Goal: Information Seeking & Learning: Learn about a topic

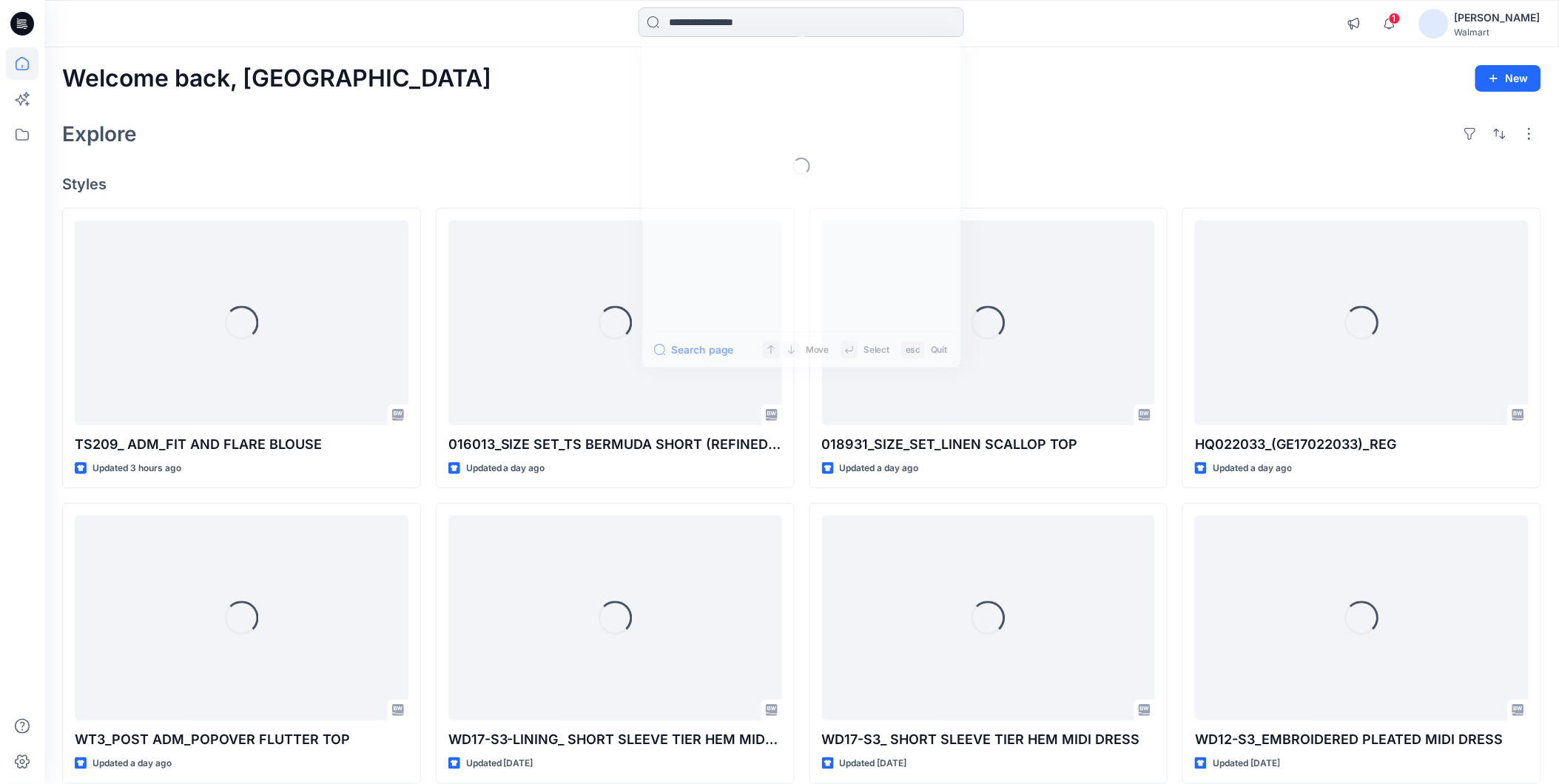
click at [678, 19] on input at bounding box center [801, 22] width 325 height 30
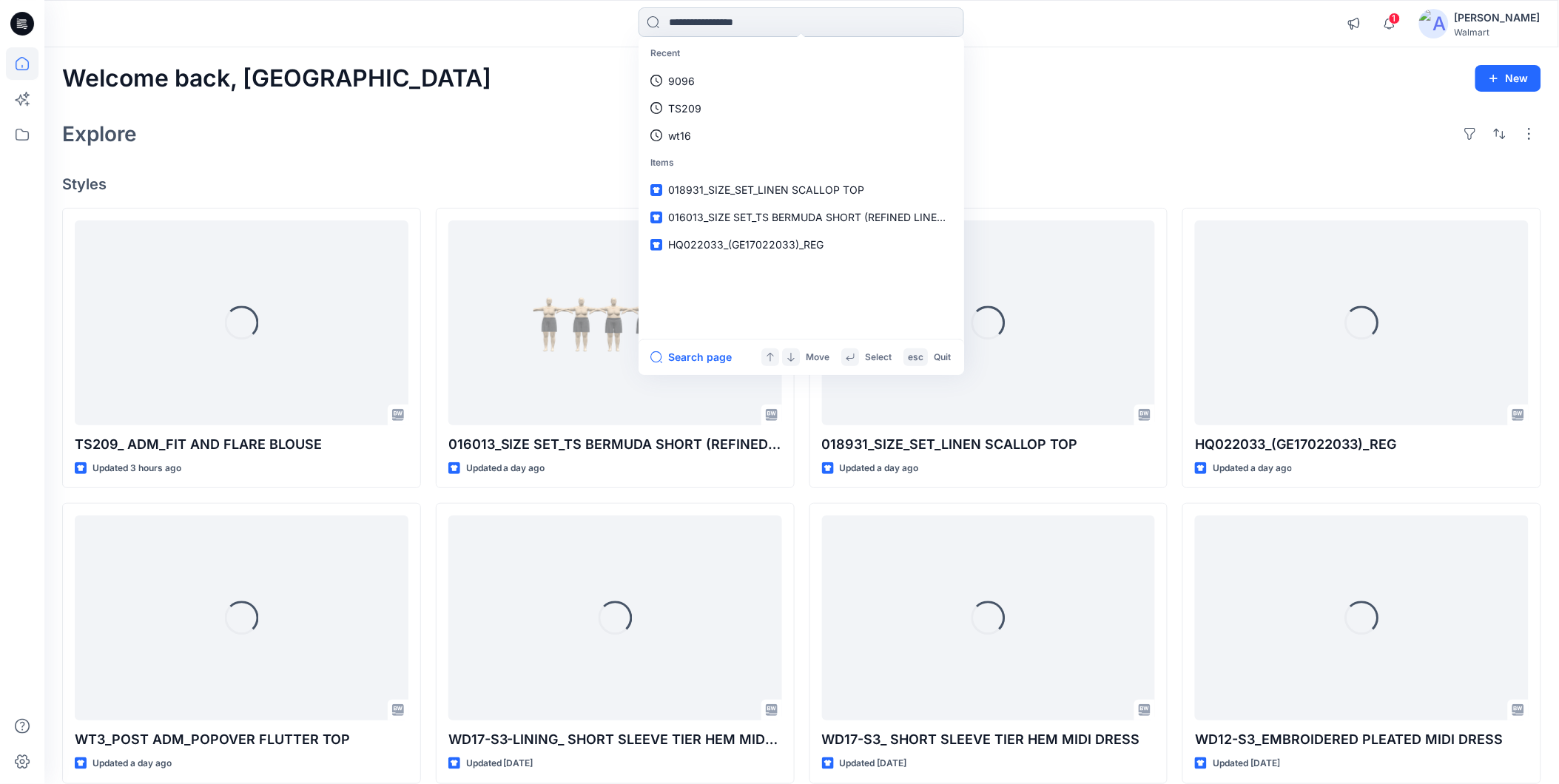
paste input "**********"
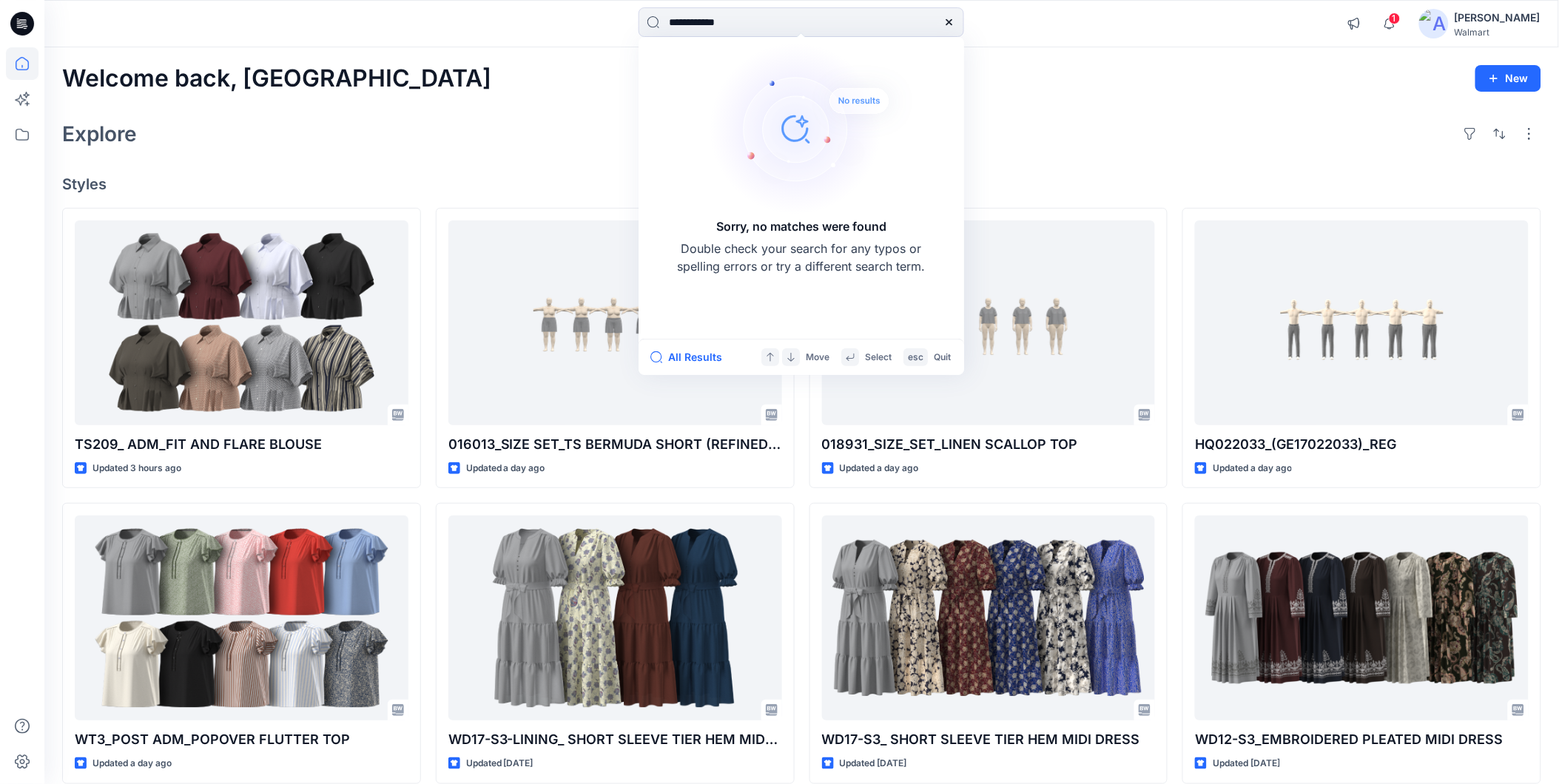
drag, startPoint x: 712, startPoint y: 24, endPoint x: 601, endPoint y: 30, distance: 111.2
click at [601, 30] on div "**********" at bounding box center [802, 24] width 757 height 33
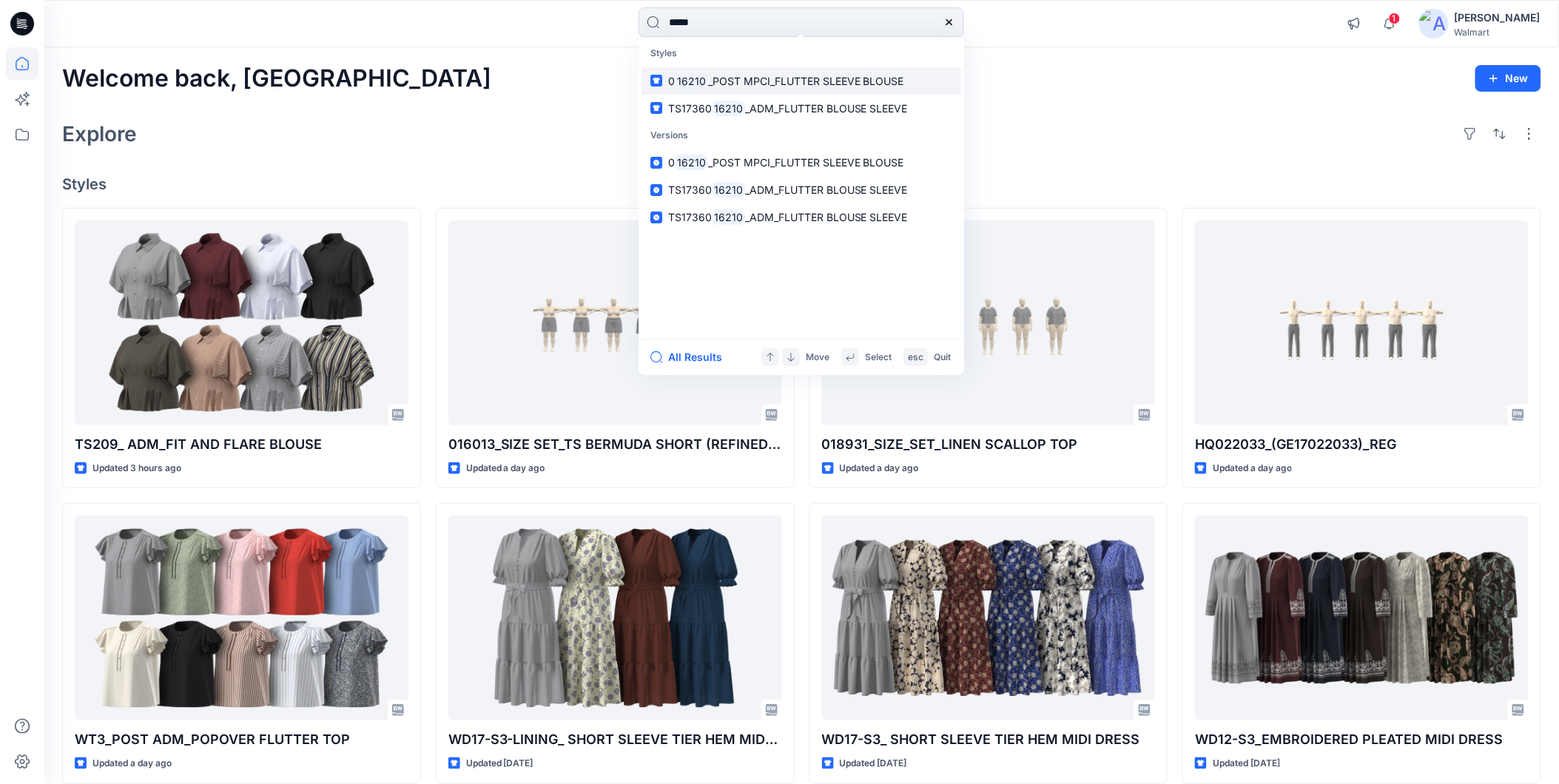
type input "*****"
click at [794, 82] on span "_POST MPCI_FLUTTER SLEEVE BLOUSE" at bounding box center [806, 81] width 196 height 13
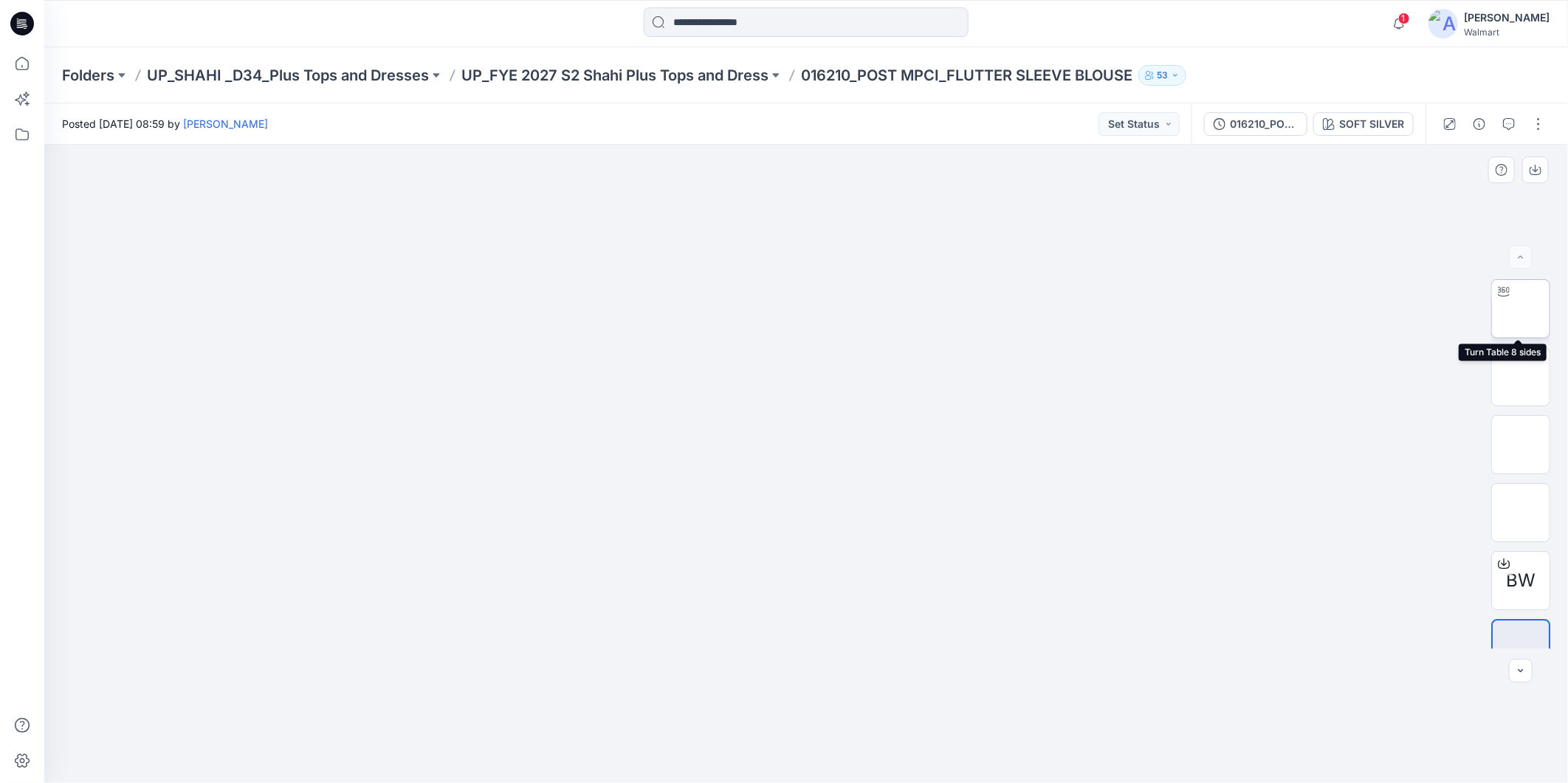
click at [1501, 303] on div at bounding box center [1504, 292] width 23 height 24
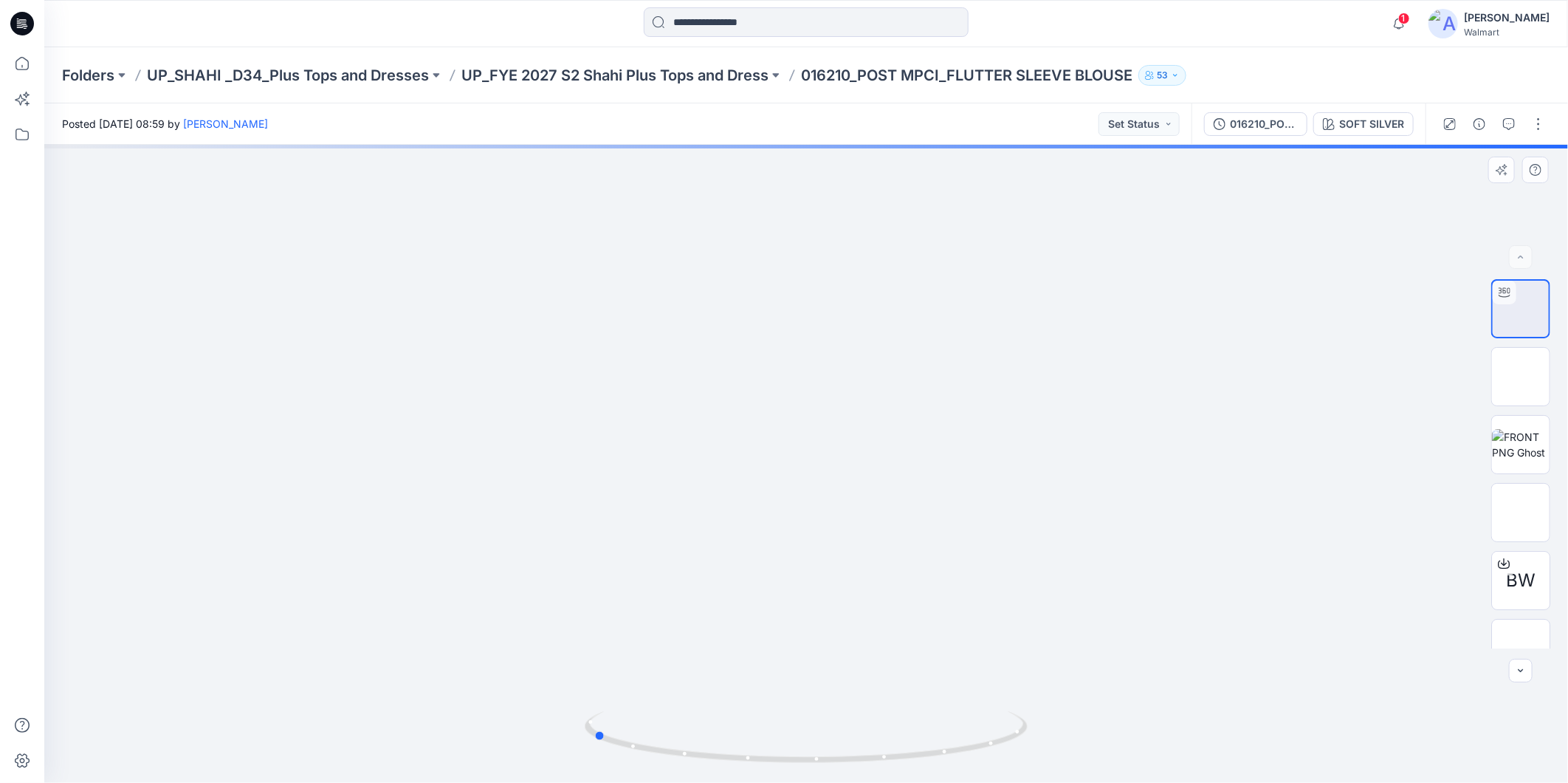
drag, startPoint x: 999, startPoint y: 744, endPoint x: 1228, endPoint y: 696, distance: 234.0
click at [1228, 696] on div at bounding box center [806, 464] width 1524 height 638
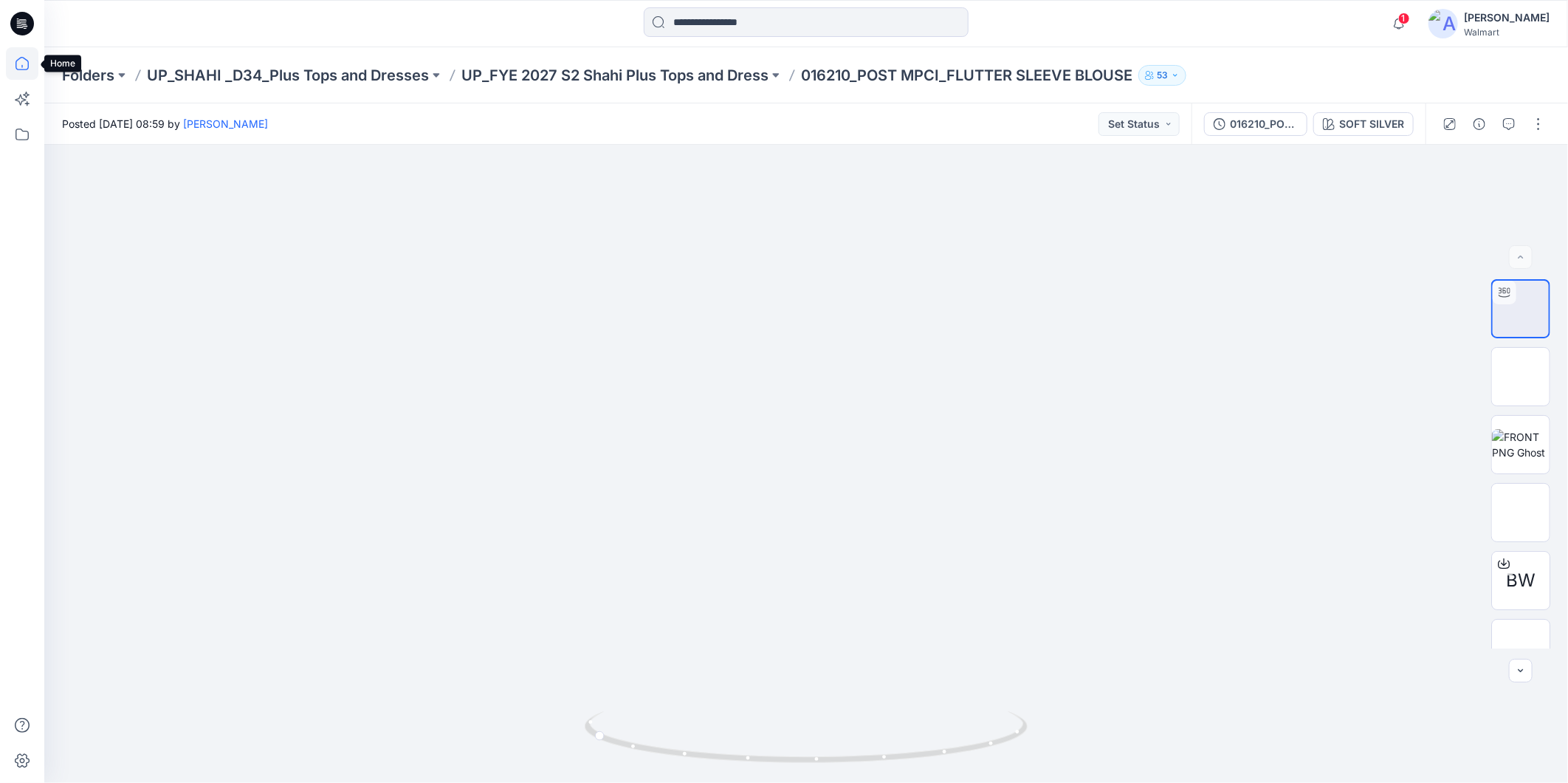
click at [23, 62] on icon at bounding box center [23, 63] width 33 height 33
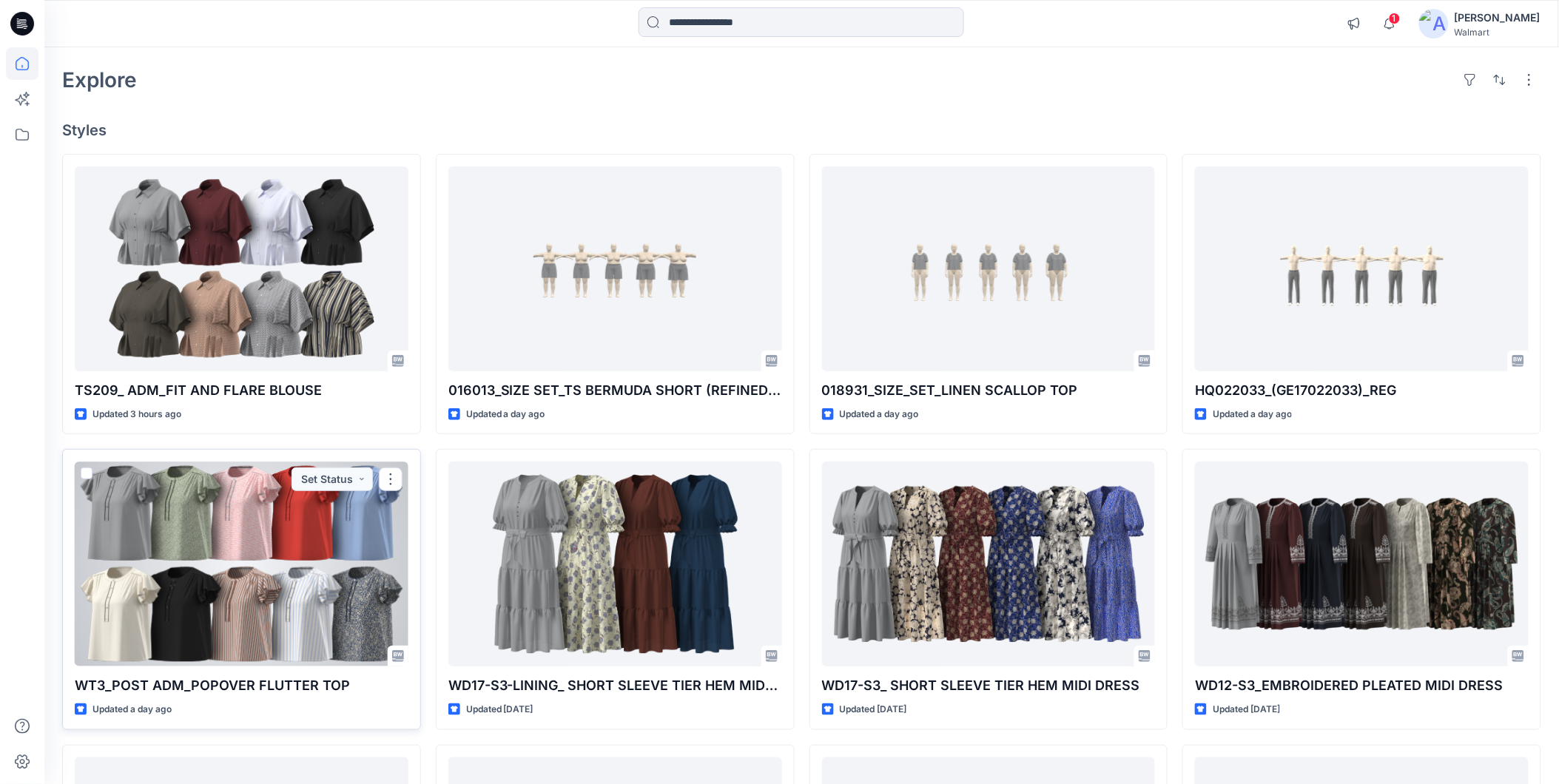
scroll to position [164, 0]
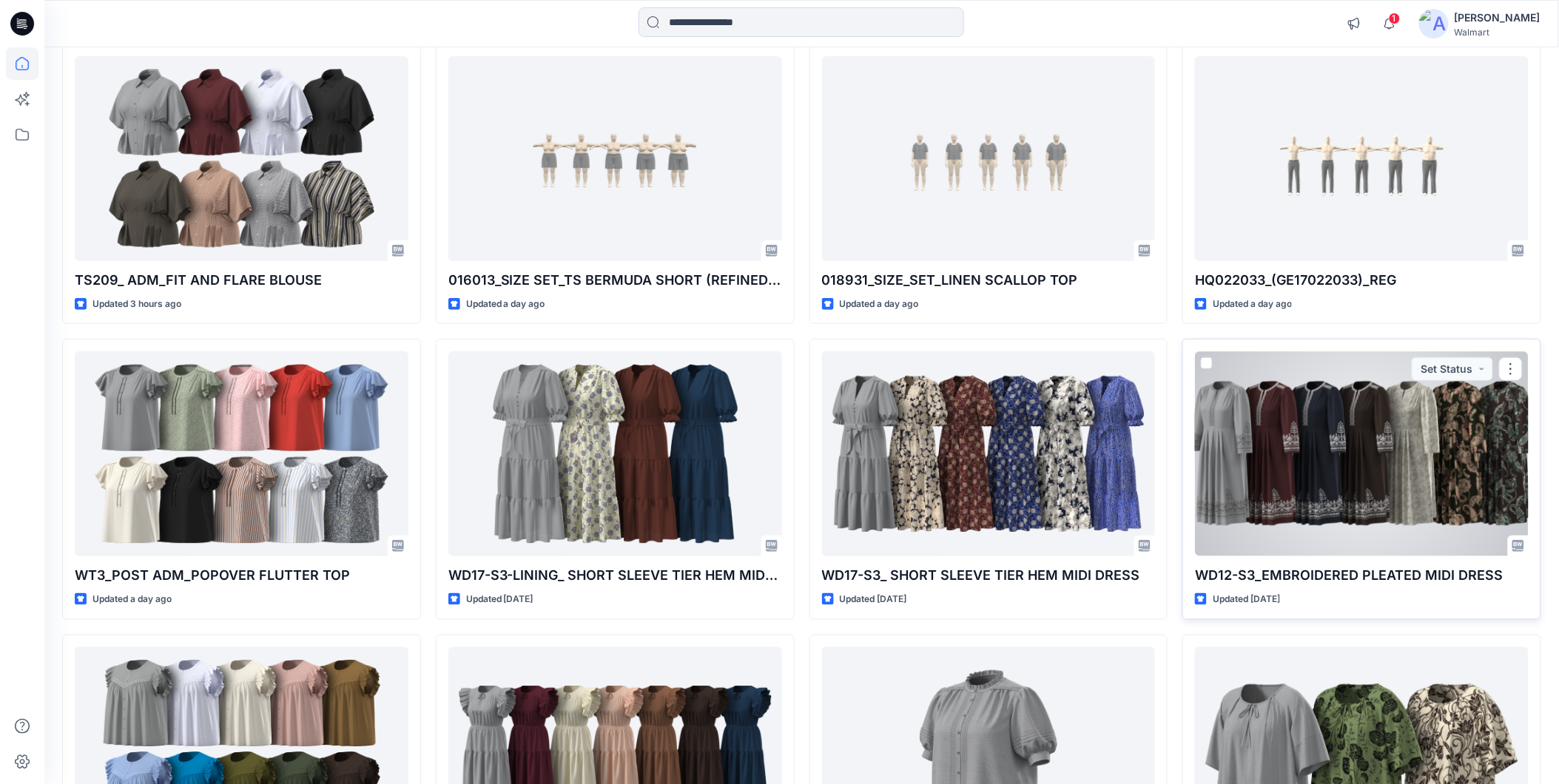
click at [1366, 463] on div at bounding box center [1362, 454] width 333 height 205
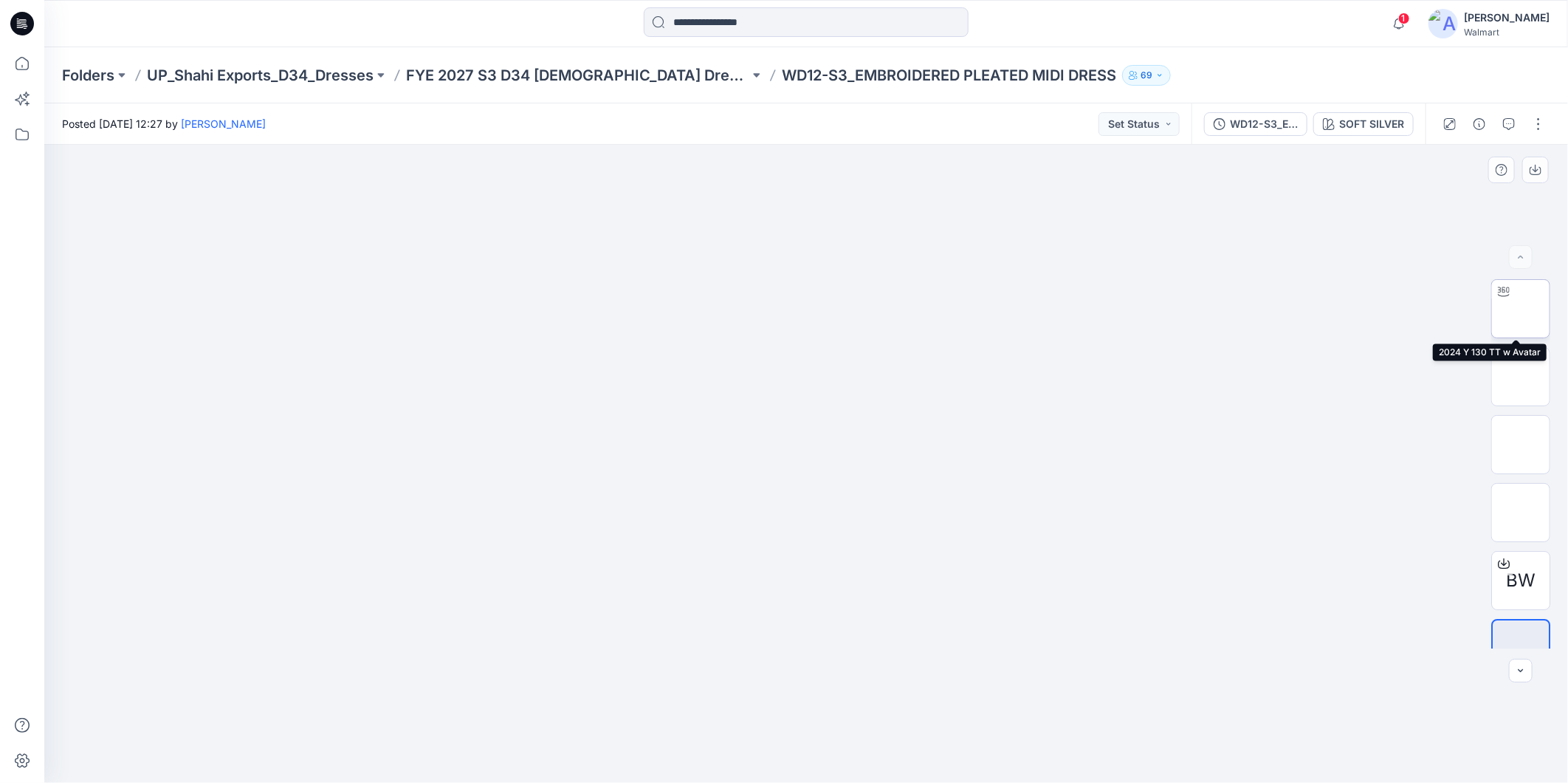
click at [1521, 308] on img at bounding box center [1521, 308] width 0 height 0
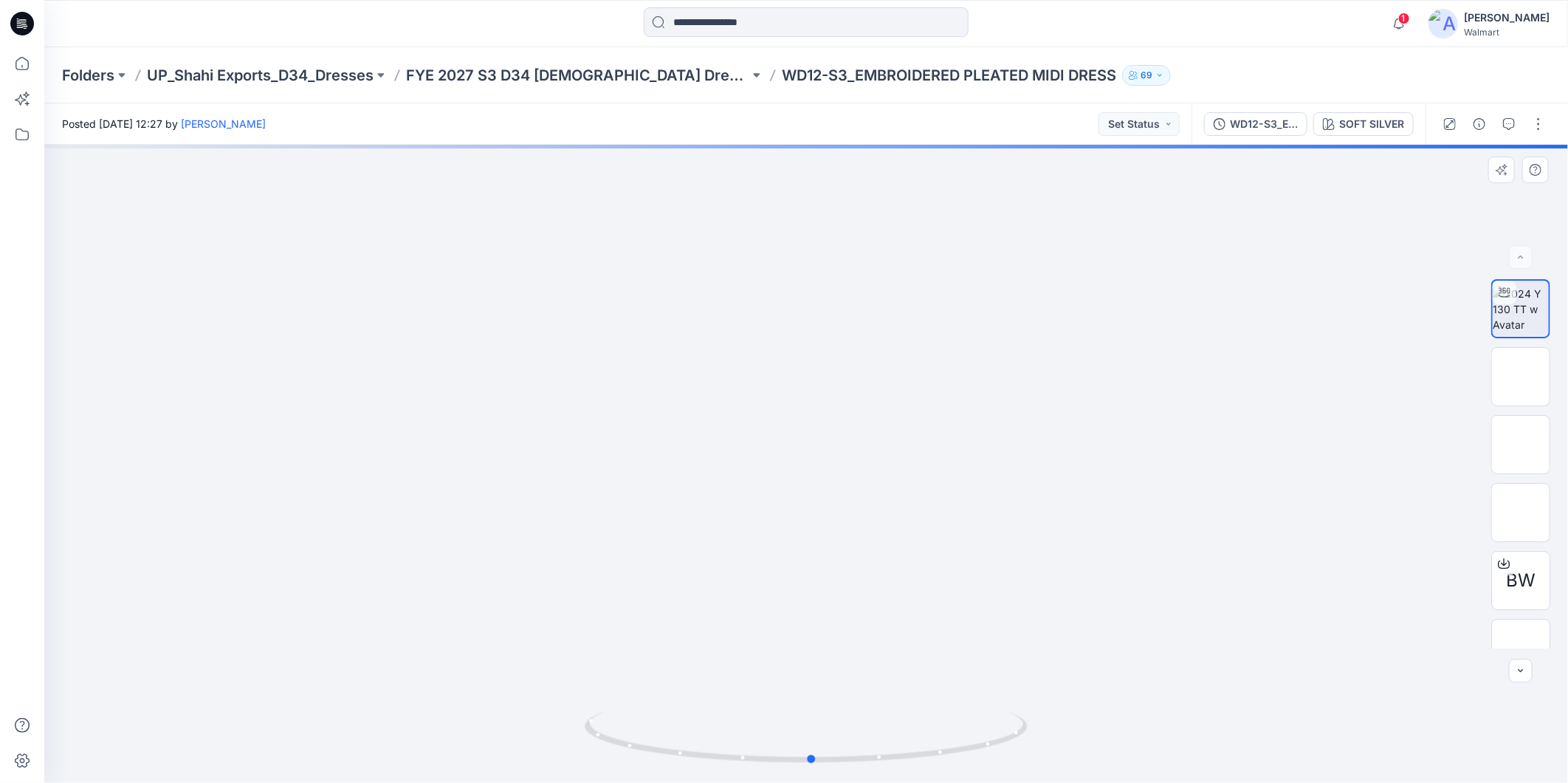
drag, startPoint x: 889, startPoint y: 749, endPoint x: 1403, endPoint y: 565, distance: 545.9
click at [899, 704] on div at bounding box center [806, 464] width 1524 height 638
click at [1521, 377] on img at bounding box center [1521, 377] width 0 height 0
click at [1521, 445] on img at bounding box center [1521, 445] width 0 height 0
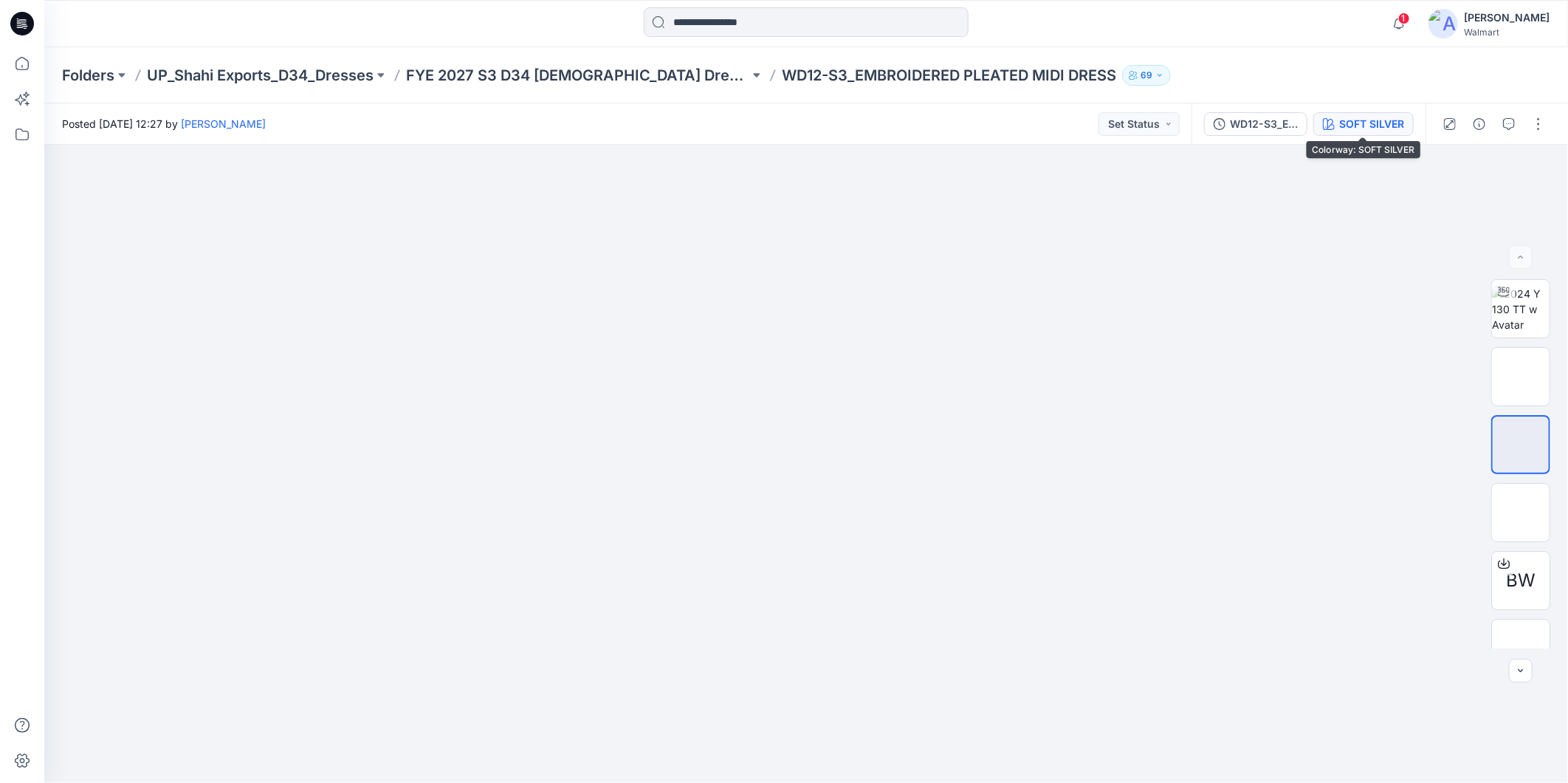
click at [1346, 122] on div "SOFT SILVER" at bounding box center [1372, 124] width 65 height 16
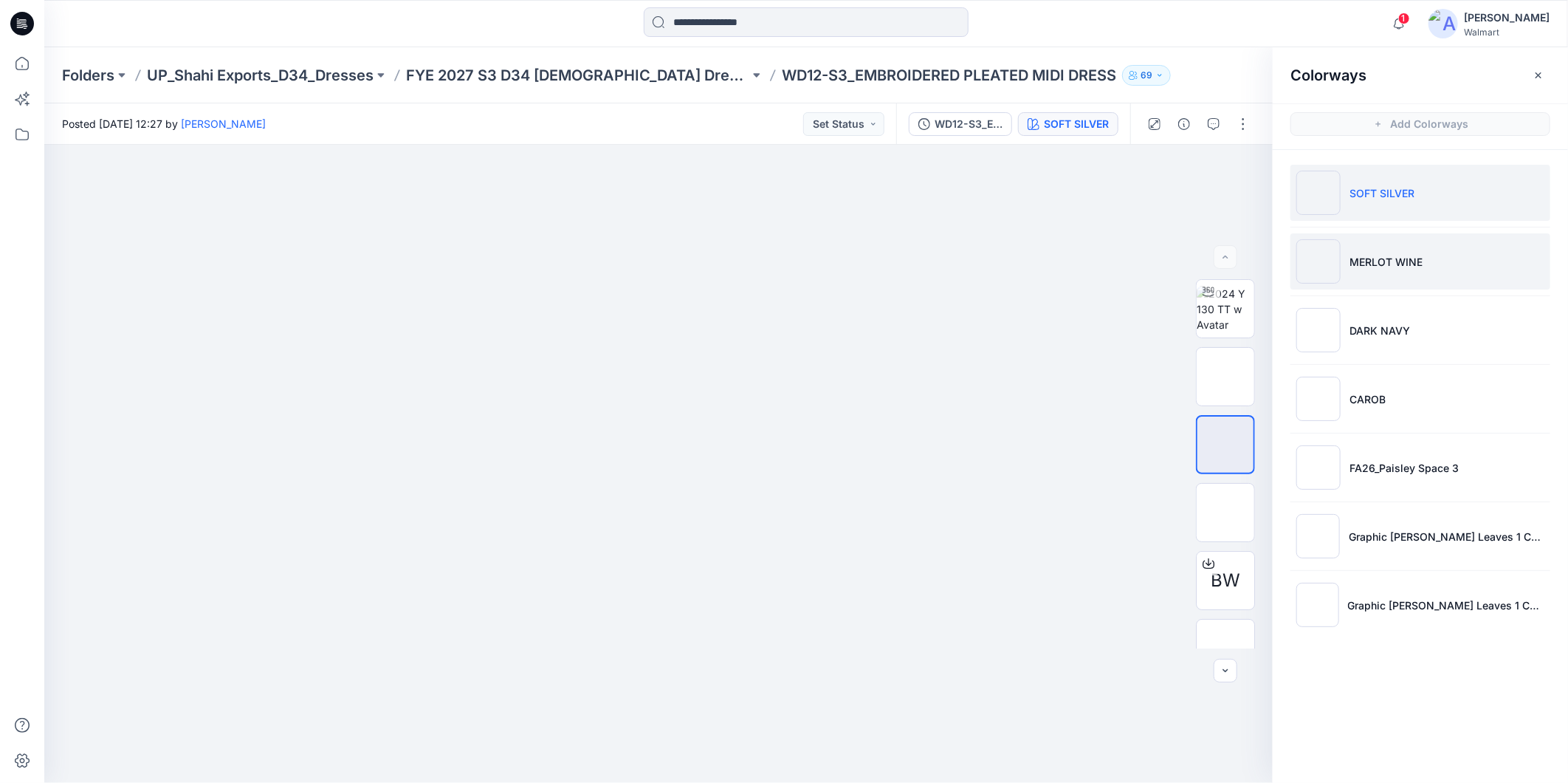
click at [1394, 268] on p "MERLOT WINE" at bounding box center [1385, 261] width 73 height 15
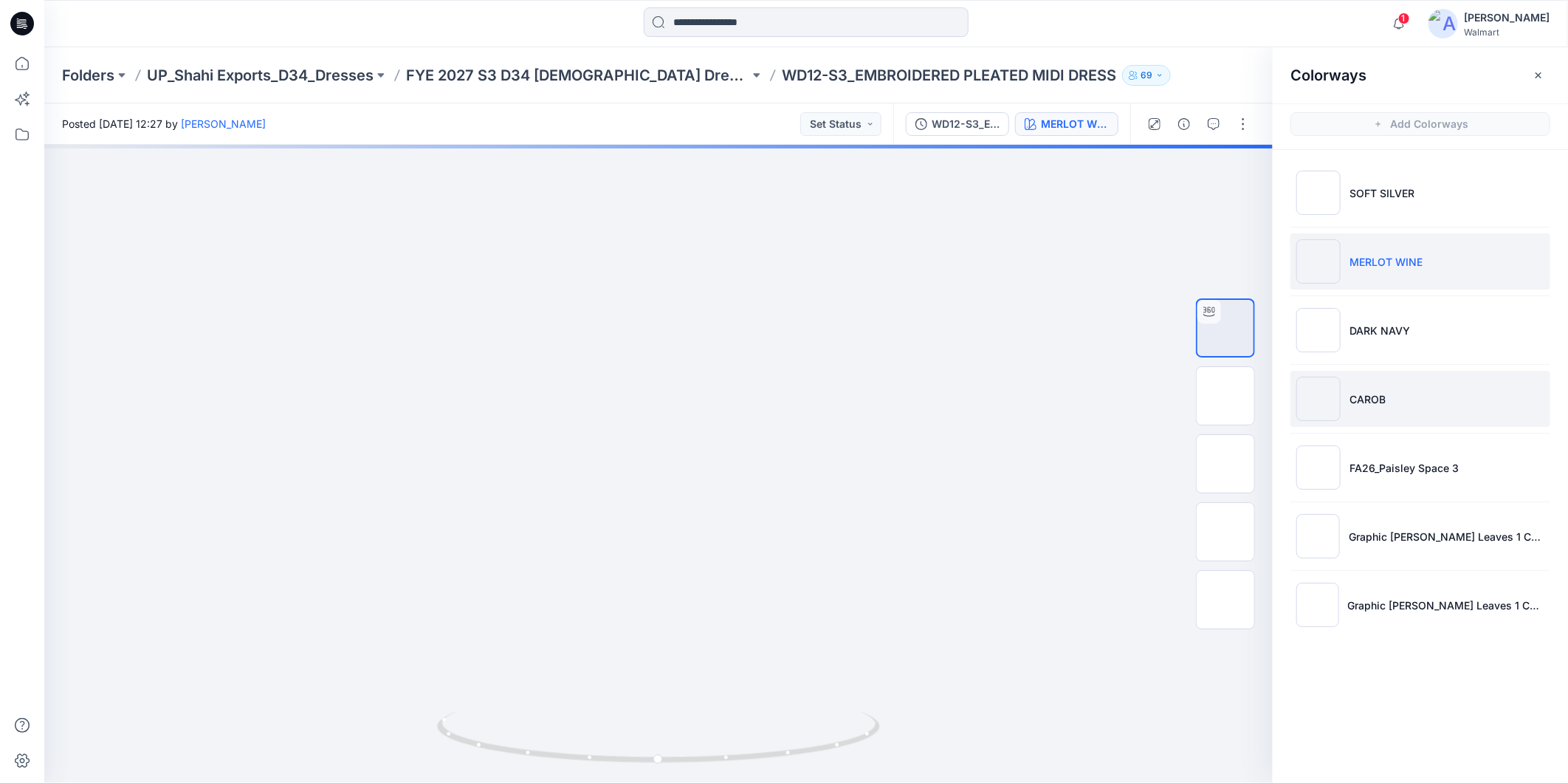
click at [1395, 404] on li "CAROB" at bounding box center [1421, 399] width 260 height 56
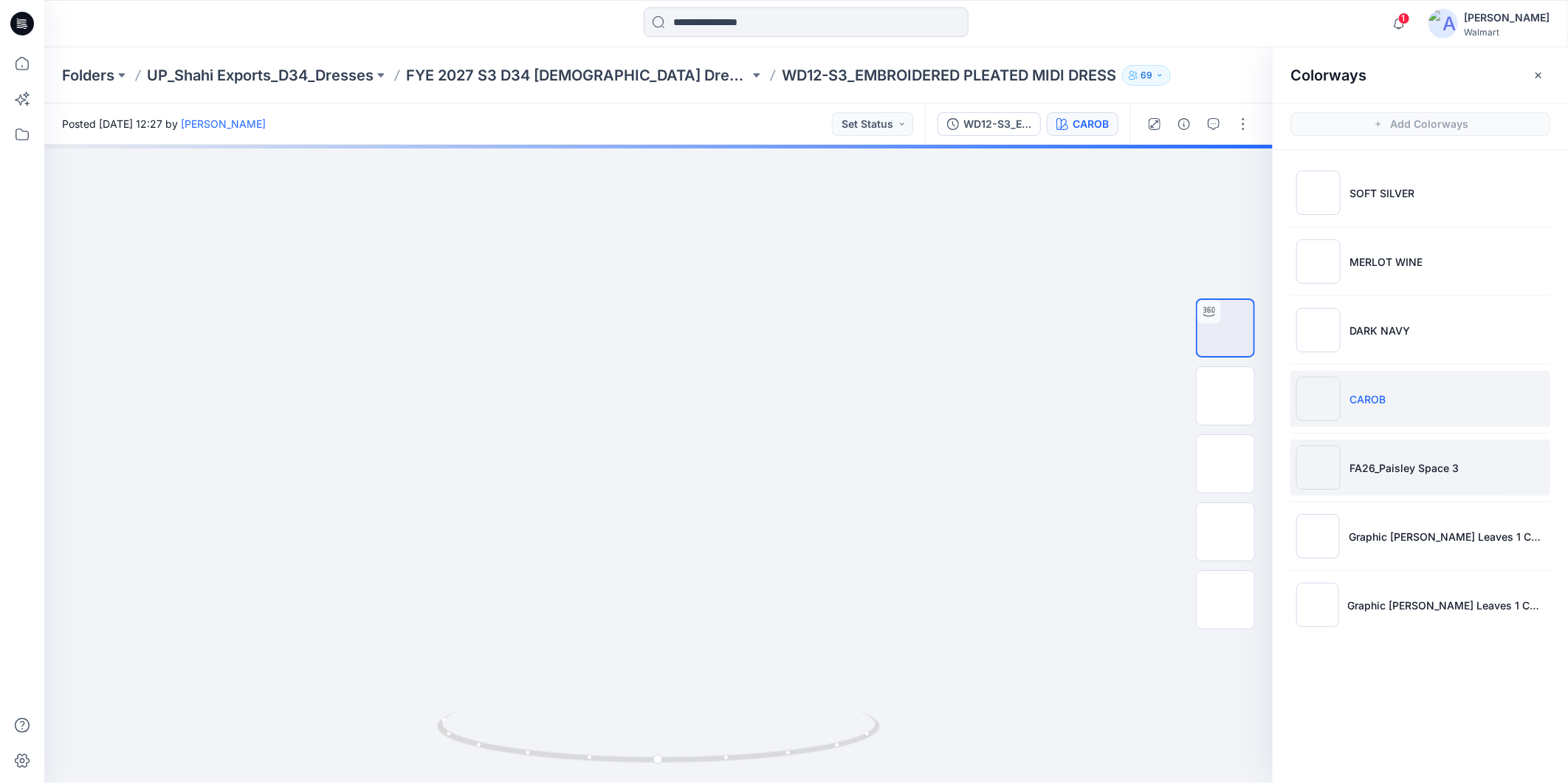
click at [1405, 467] on p "FA26_Paisley Space 3" at bounding box center [1404, 467] width 109 height 15
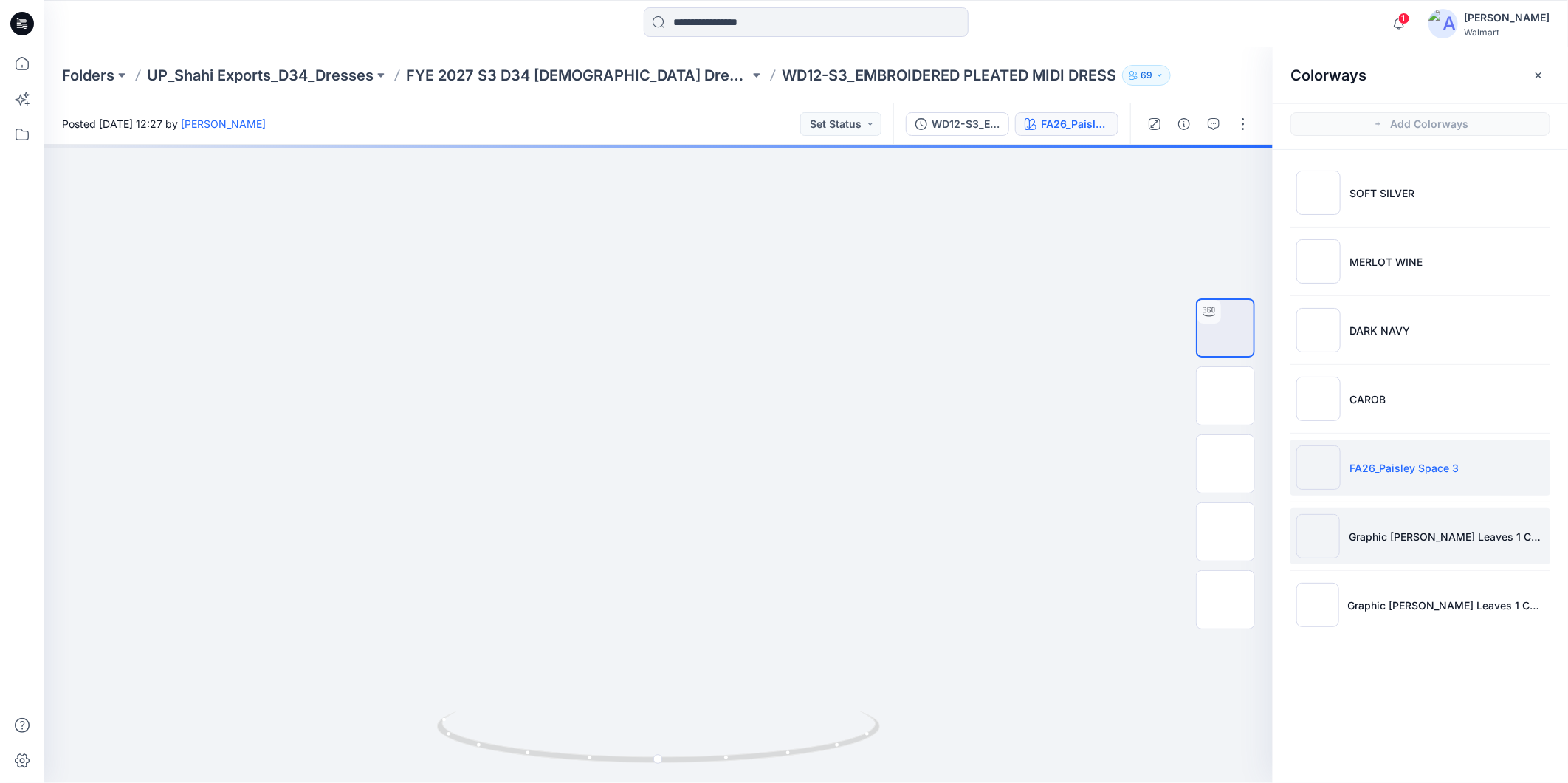
click at [1385, 534] on p "Graphic [PERSON_NAME] Leaves 1 CW7" at bounding box center [1447, 536] width 195 height 15
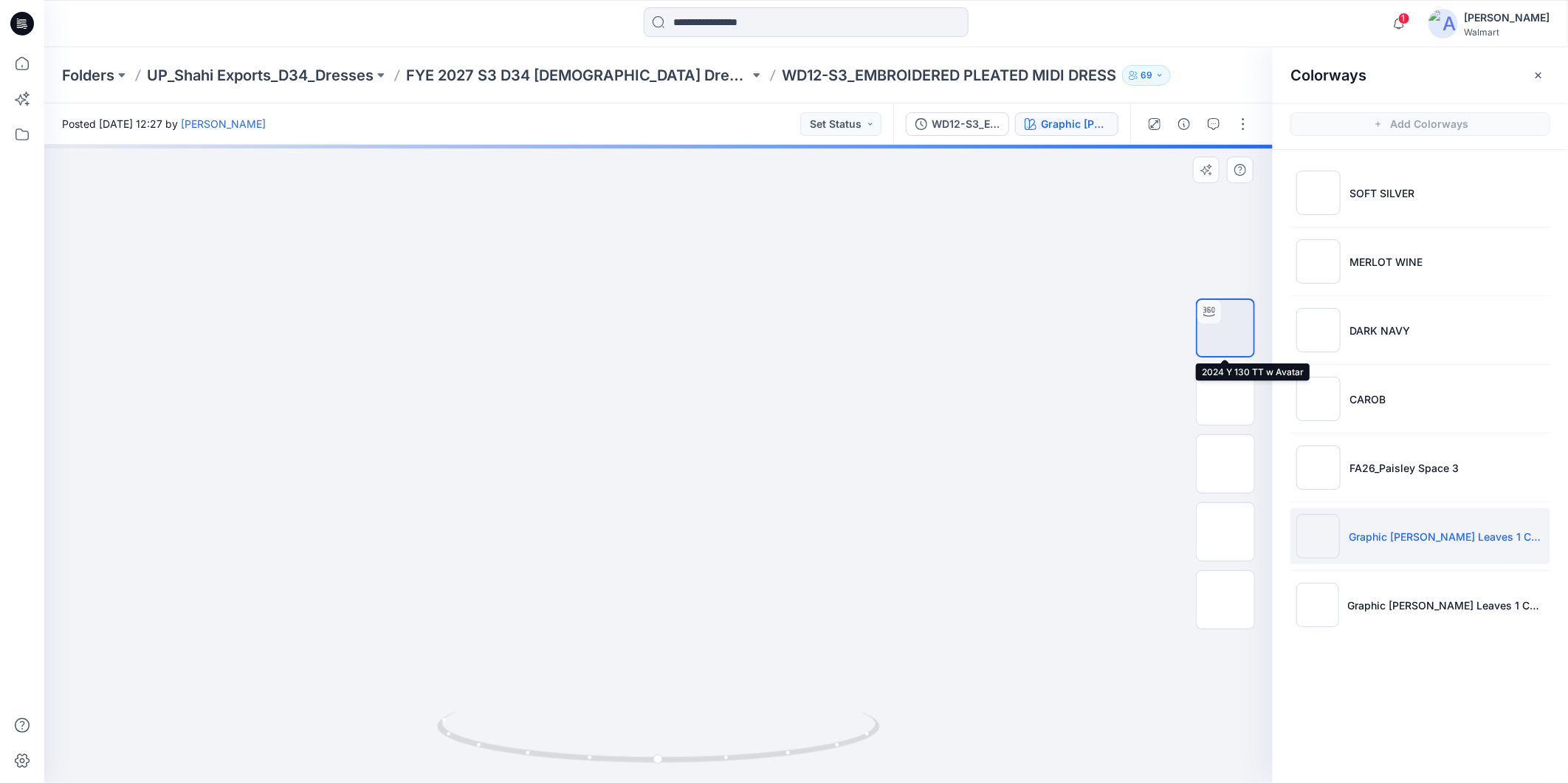
click at [1225, 328] on img at bounding box center [1225, 328] width 0 height 0
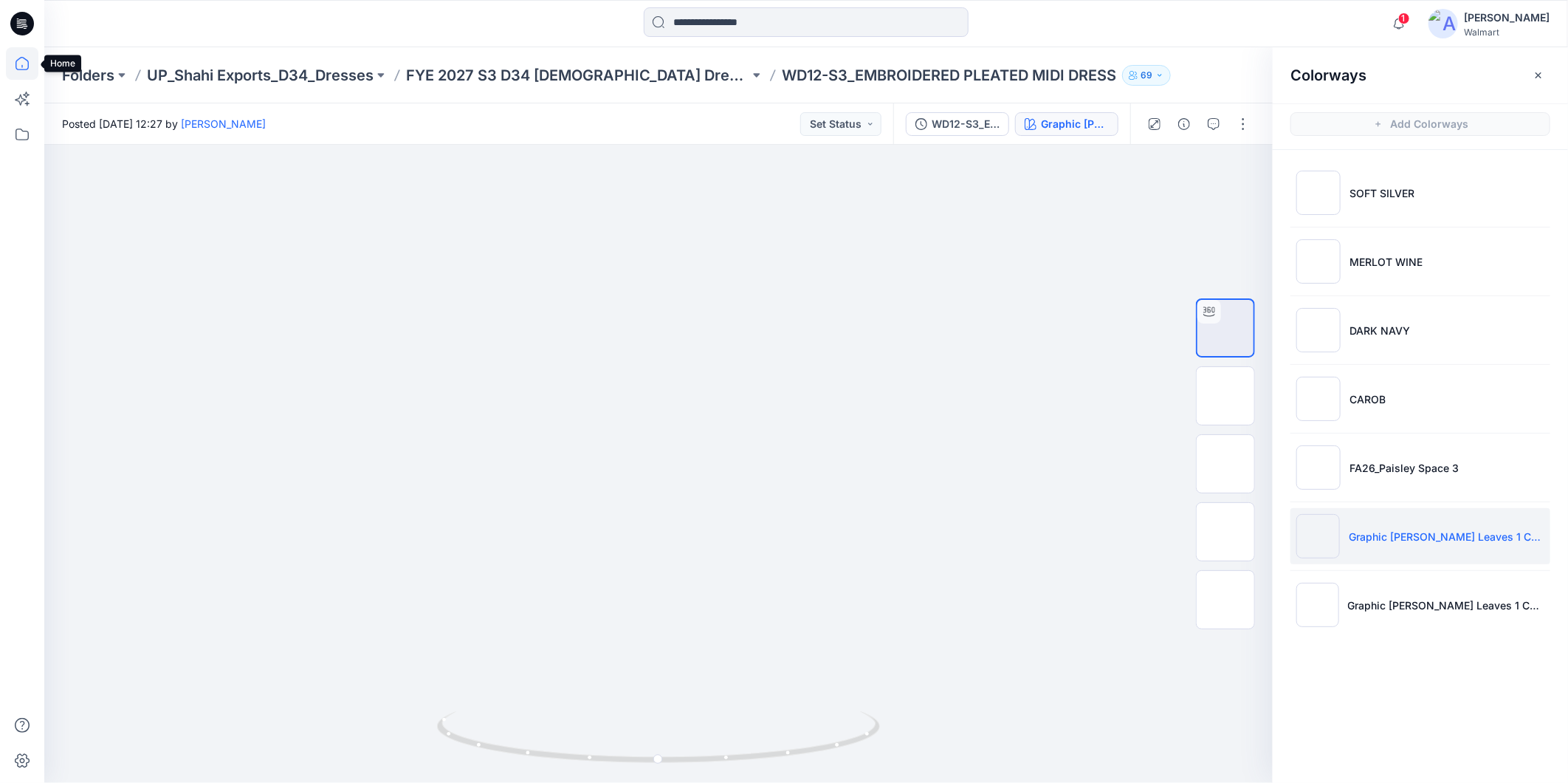
click at [14, 69] on icon at bounding box center [23, 63] width 33 height 33
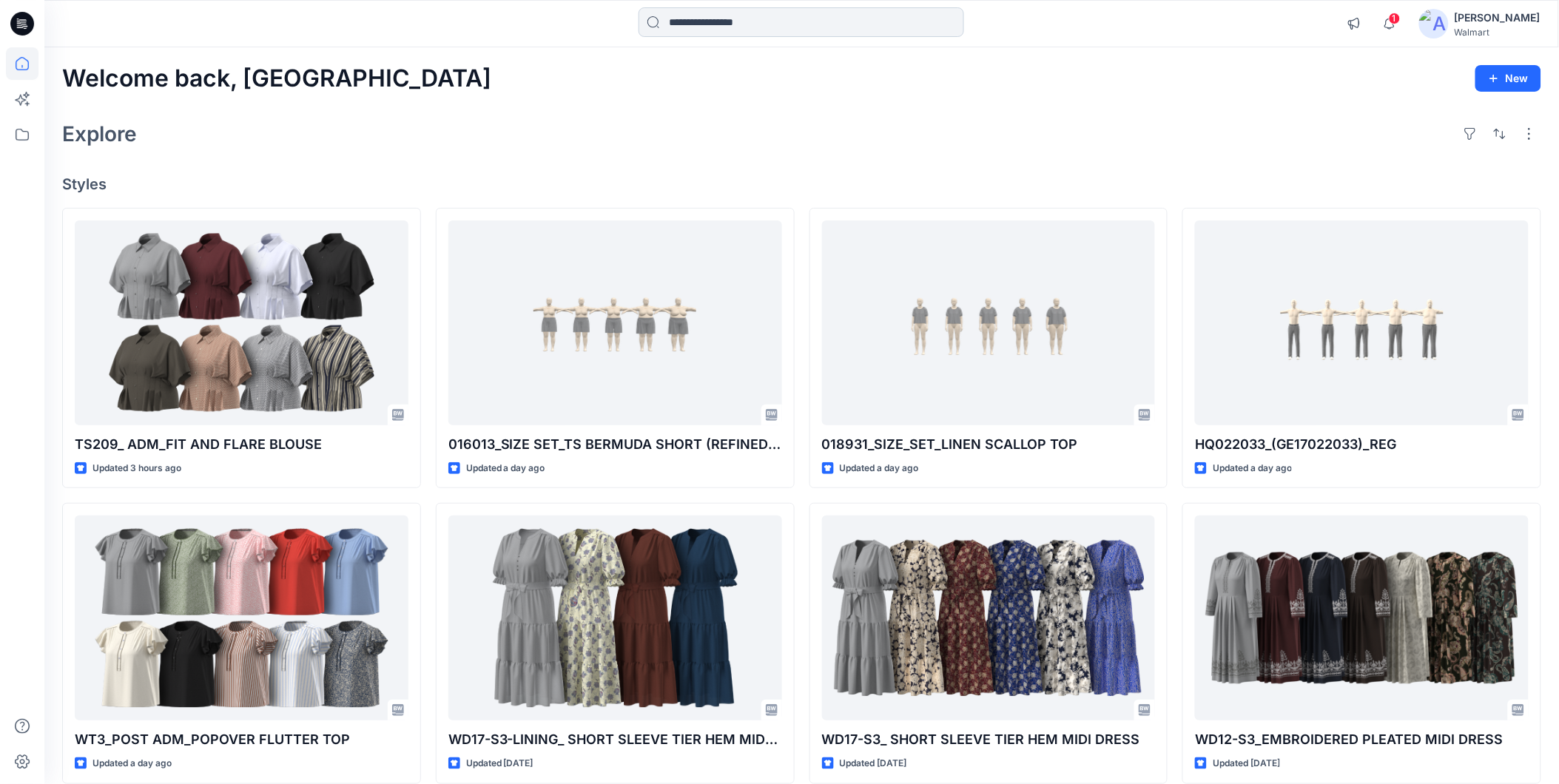
click at [742, 20] on input at bounding box center [801, 22] width 325 height 30
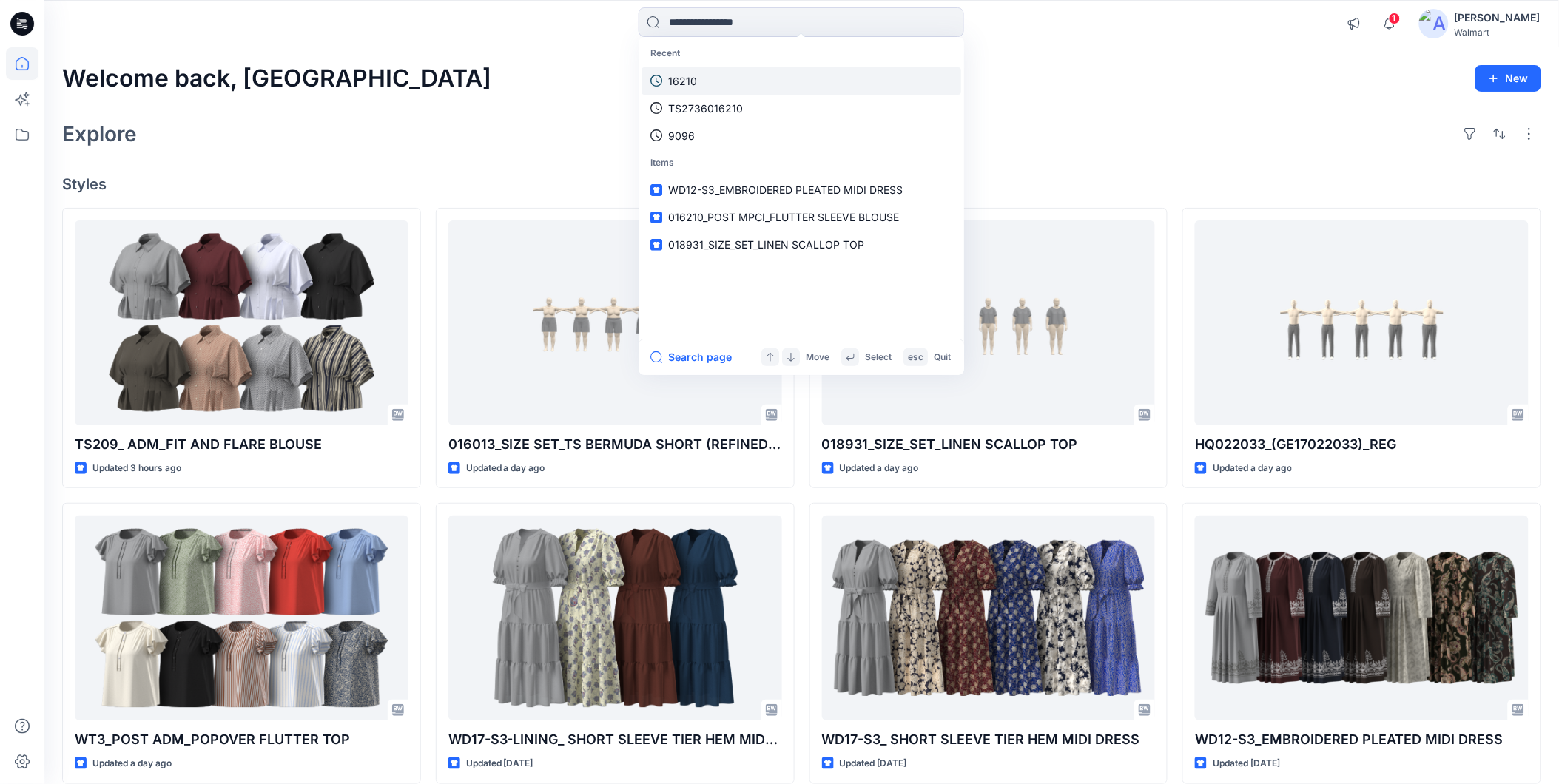
click at [690, 81] on p "16210" at bounding box center [683, 81] width 29 height 15
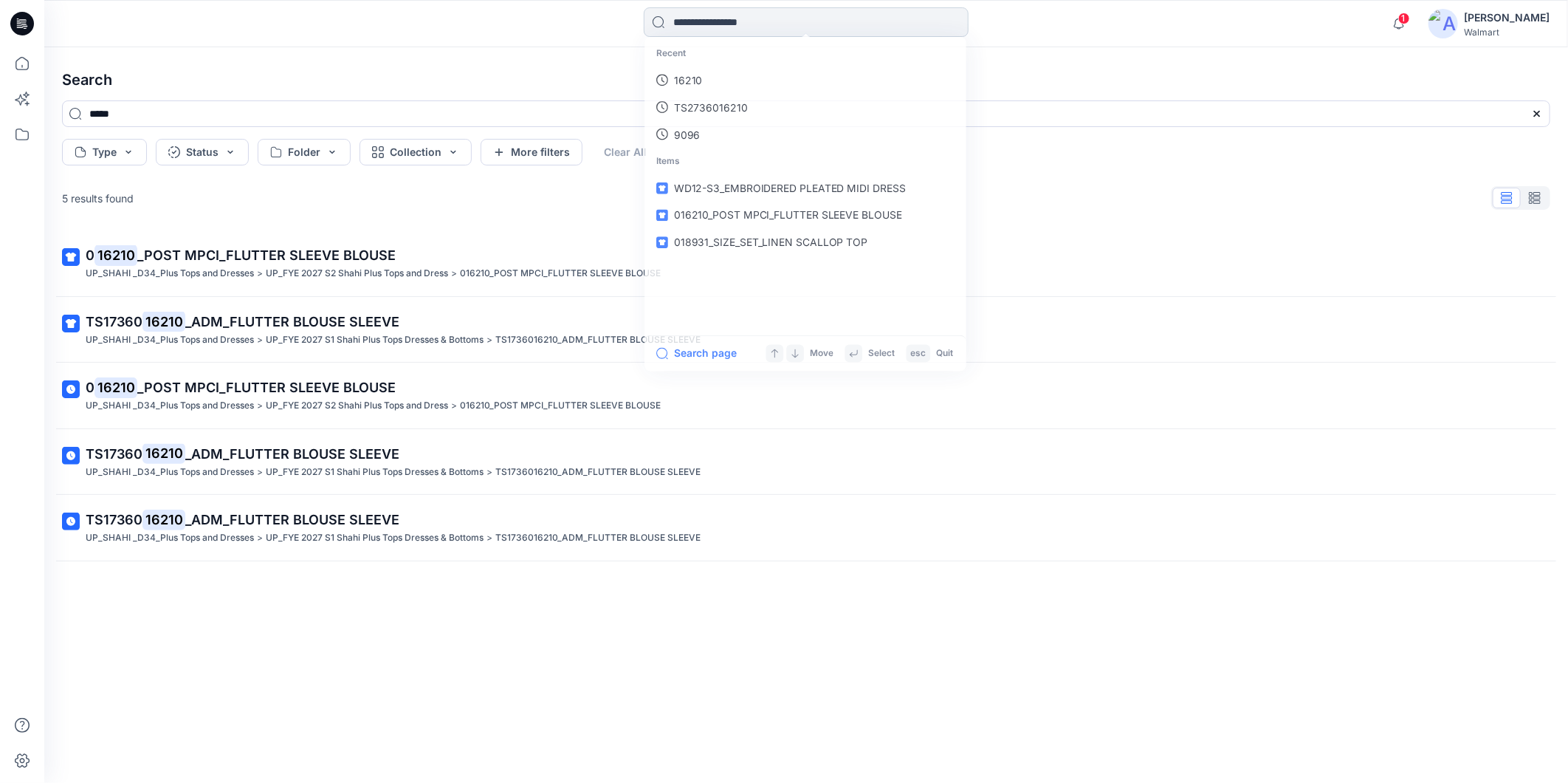
click at [717, 21] on input at bounding box center [805, 22] width 324 height 30
click at [23, 61] on icon at bounding box center [23, 63] width 33 height 33
